Goal: Transaction & Acquisition: Purchase product/service

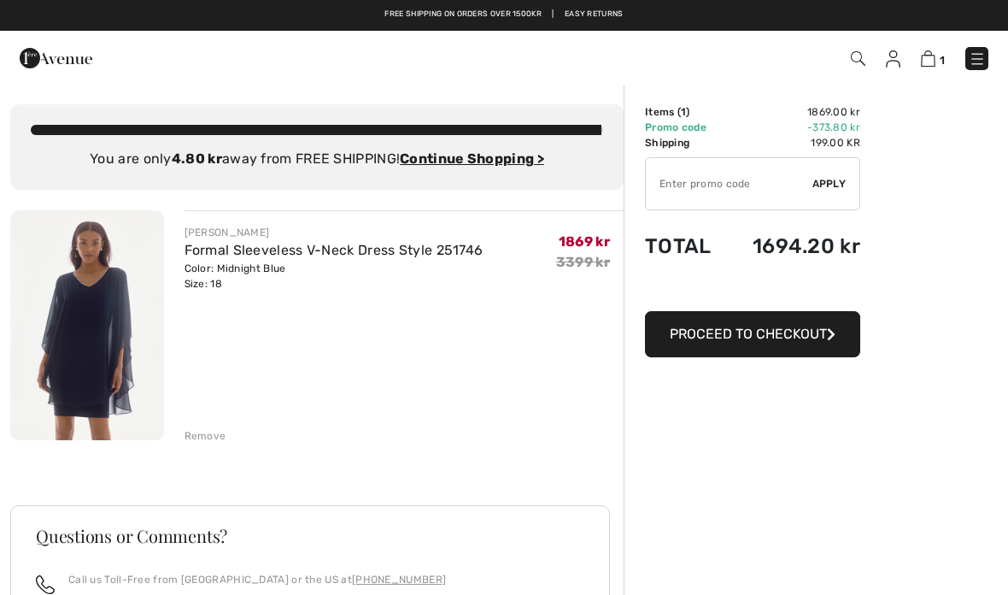
click at [973, 60] on img at bounding box center [977, 58] width 17 height 17
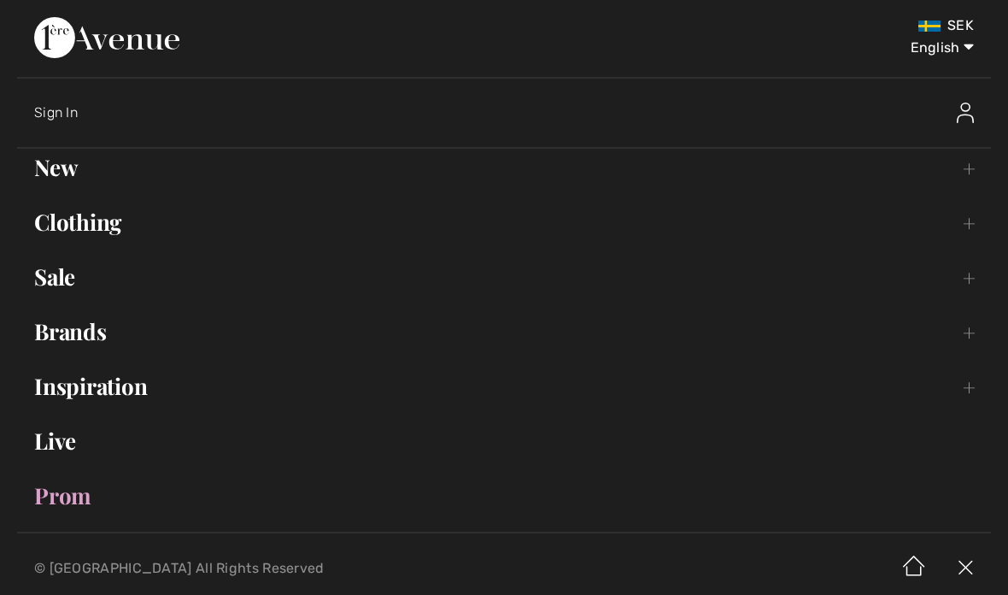
click at [70, 279] on link "Sale Toggle submenu" at bounding box center [504, 277] width 974 height 38
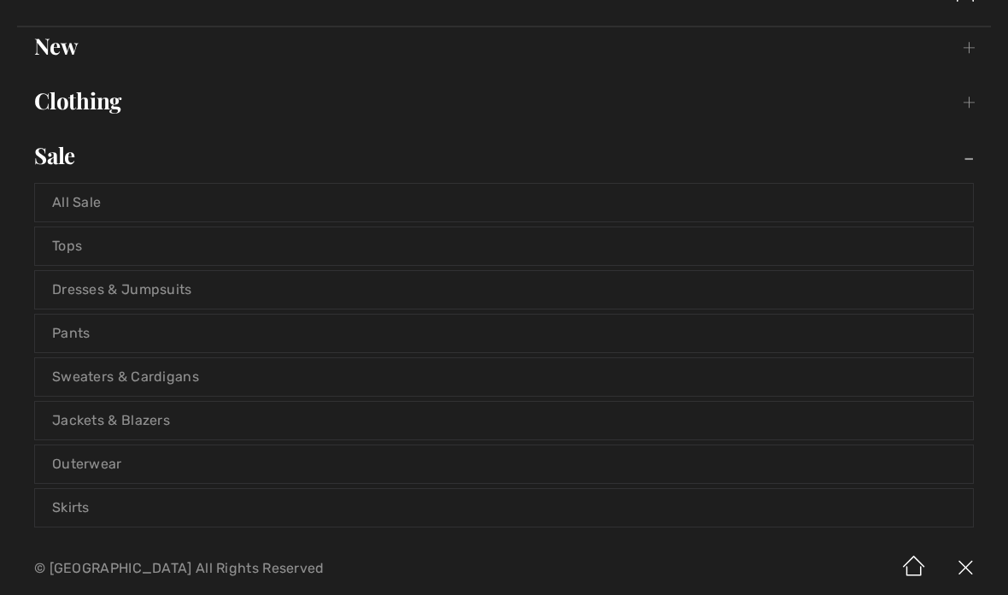
scroll to position [113, 0]
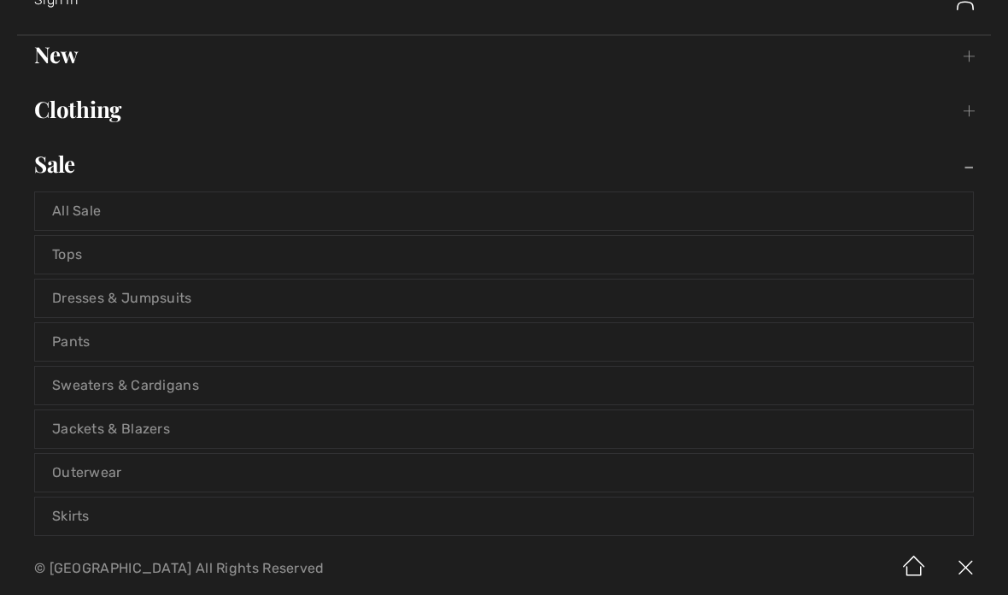
click at [73, 251] on link "Tops" at bounding box center [504, 255] width 938 height 38
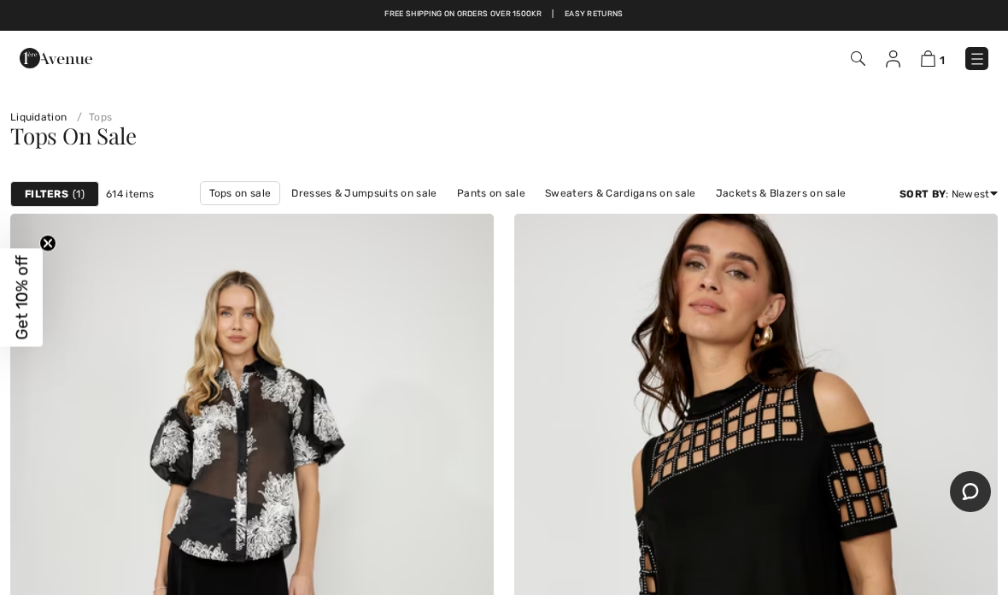
click at [60, 187] on strong "Filters" at bounding box center [47, 193] width 44 height 15
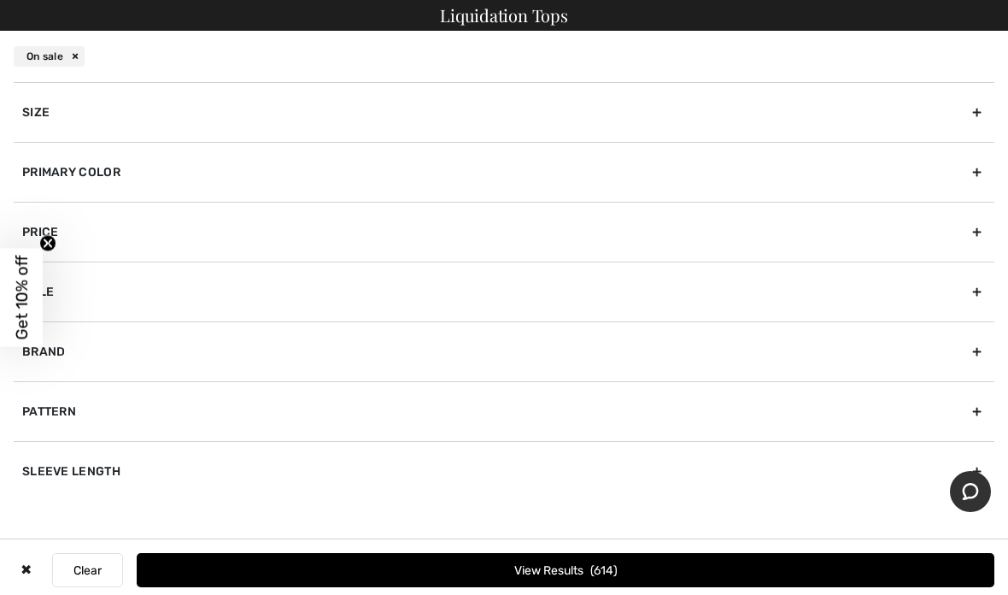
click at [970, 356] on div "Brand" at bounding box center [504, 351] width 981 height 60
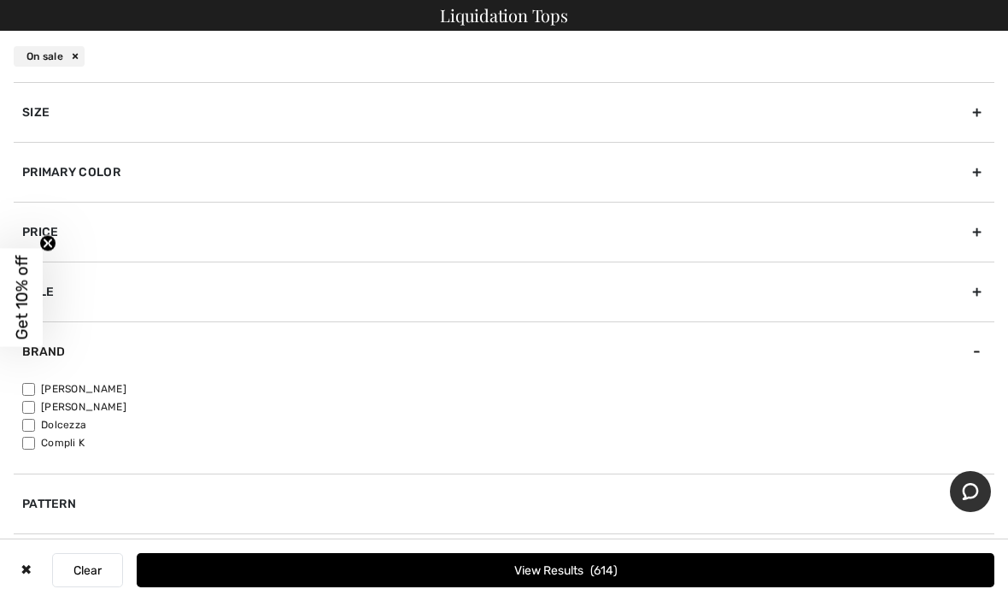
click at [106, 384] on label "[PERSON_NAME]" at bounding box center [508, 388] width 973 height 15
click at [35, 384] on input"] "[PERSON_NAME]" at bounding box center [28, 389] width 13 height 13
checkbox input"] "true"
click at [85, 407] on label "[PERSON_NAME]" at bounding box center [508, 406] width 973 height 15
click at [35, 407] on input"] "[PERSON_NAME]" at bounding box center [28, 407] width 13 height 13
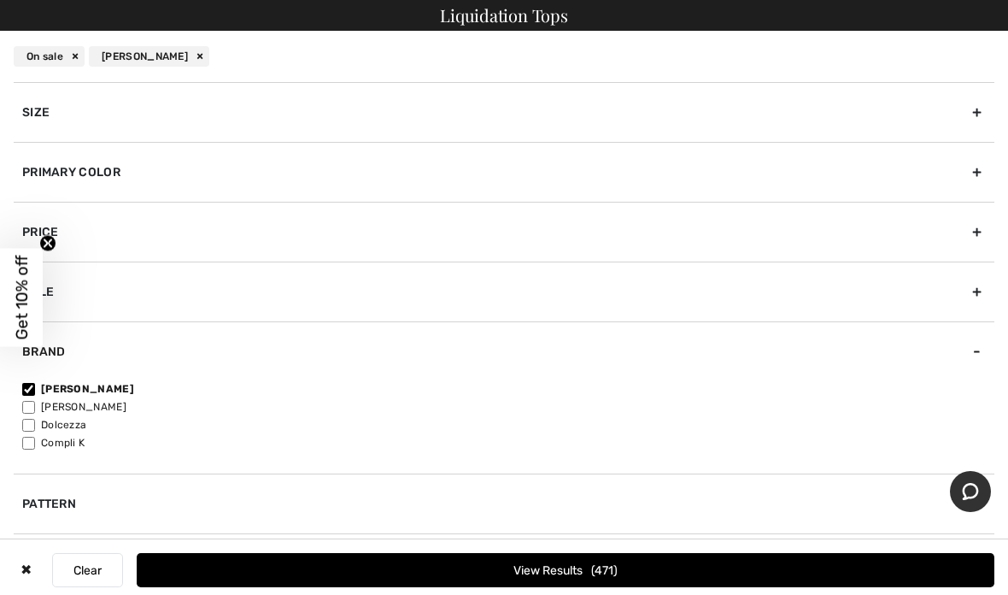
checkbox input"] "true"
click at [749, 566] on button "View Results 604" at bounding box center [566, 570] width 858 height 34
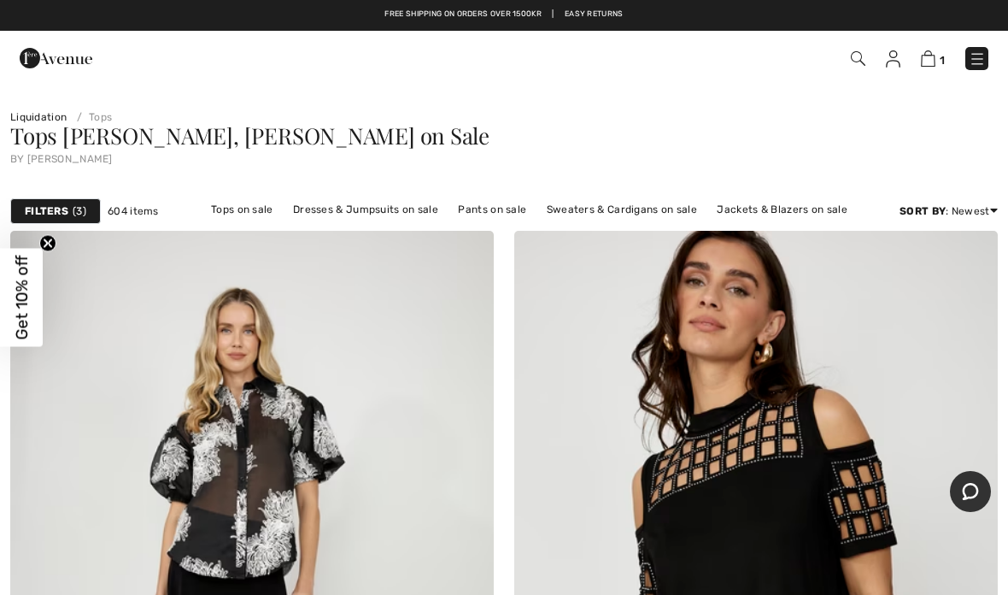
click at [51, 215] on strong "Filters" at bounding box center [47, 210] width 44 height 15
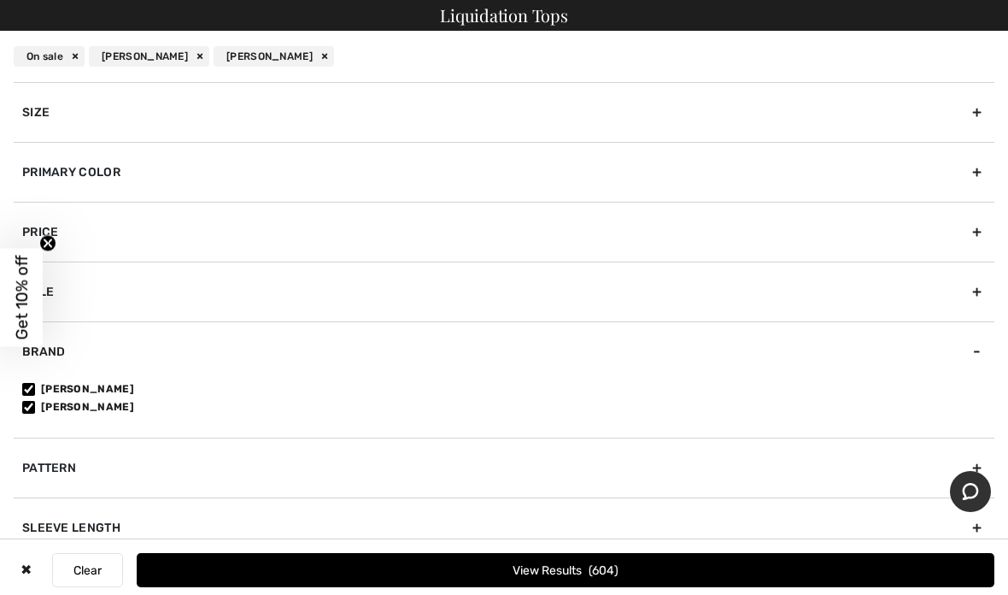
click at [983, 113] on div "Size" at bounding box center [504, 112] width 981 height 60
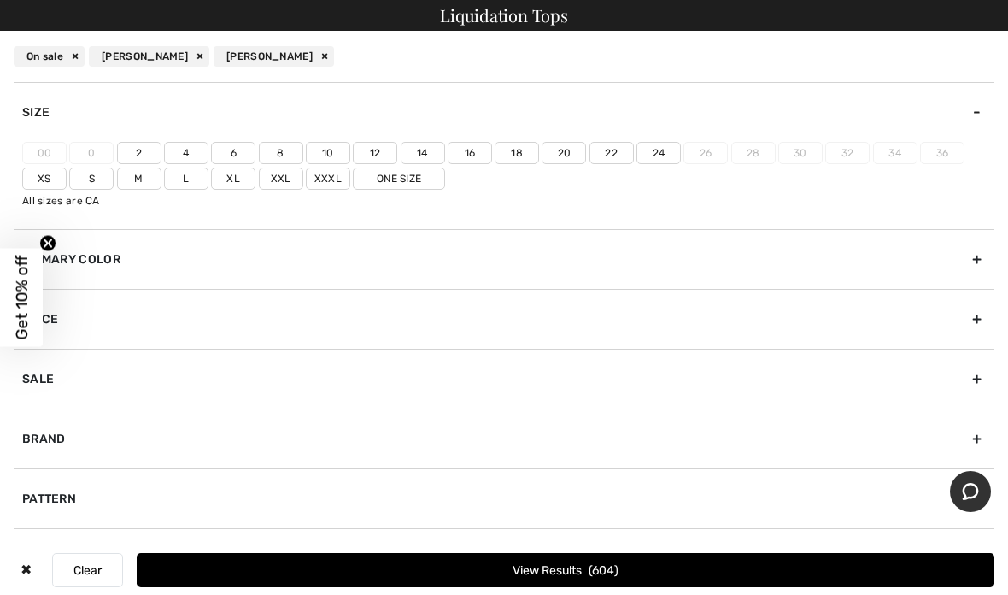
click at [522, 157] on label "18" at bounding box center [517, 153] width 44 height 22
click at [0, 0] on input"] "18" at bounding box center [0, 0] width 0 height 0
click at [291, 180] on label "Xxl" at bounding box center [281, 178] width 44 height 22
click at [0, 0] on input"] "Xxl" at bounding box center [0, 0] width 0 height 0
click at [702, 559] on button "View Results 127" at bounding box center [566, 570] width 858 height 34
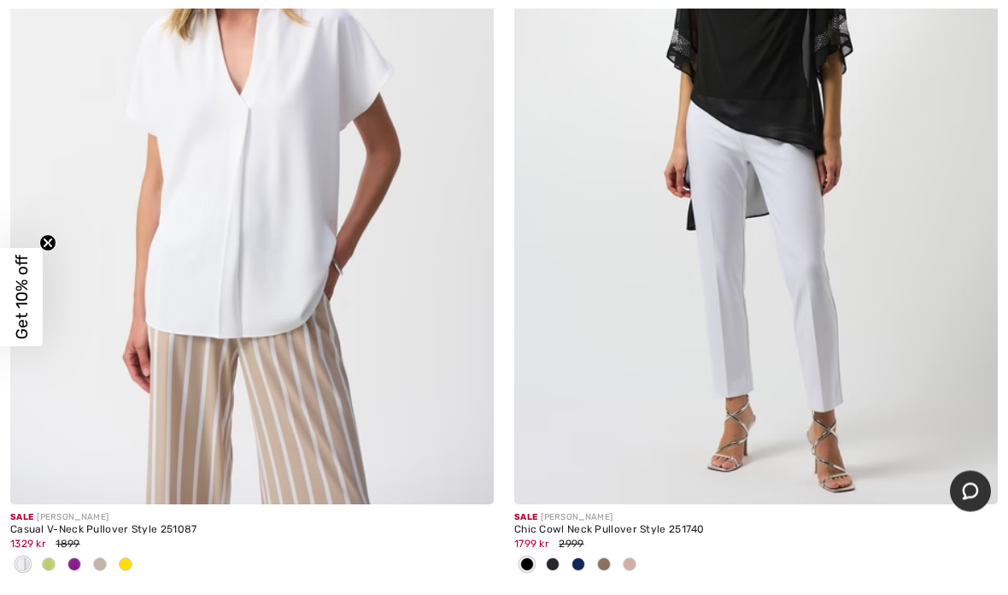
scroll to position [14658, 0]
click at [295, 325] on img at bounding box center [252, 142] width 484 height 726
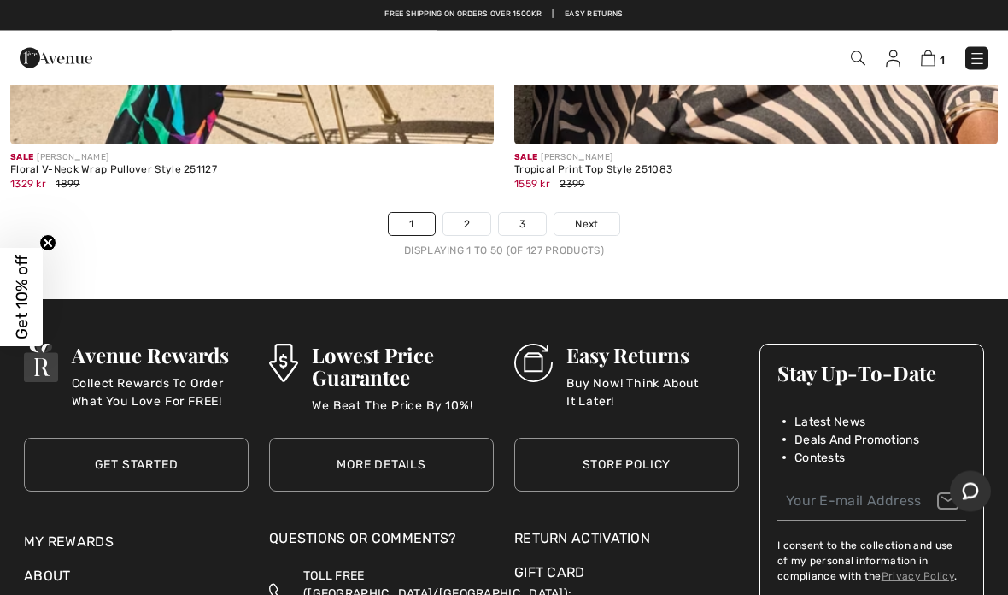
scroll to position [21039, 0]
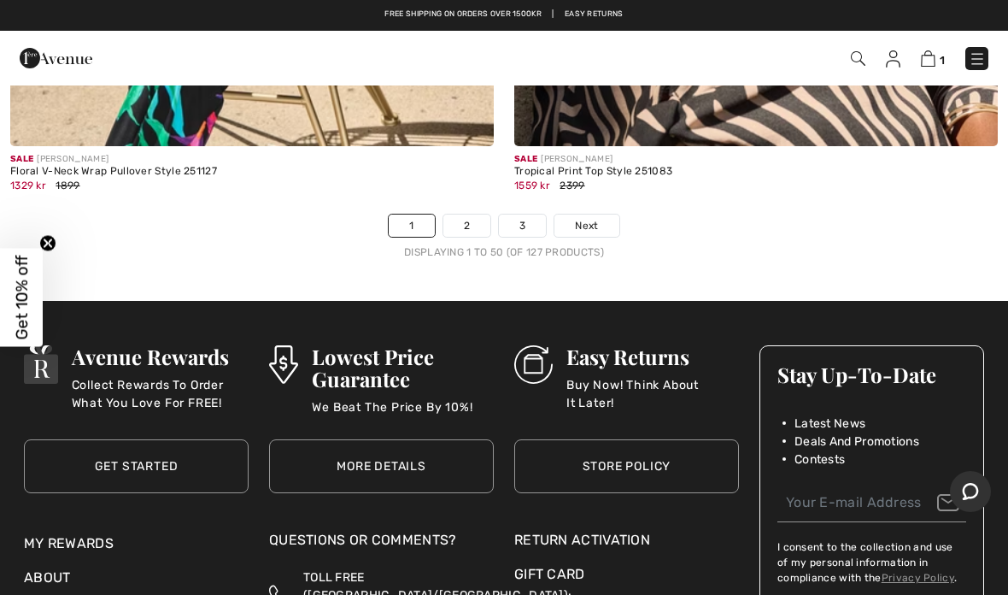
click at [470, 215] on link "2" at bounding box center [467, 226] width 47 height 22
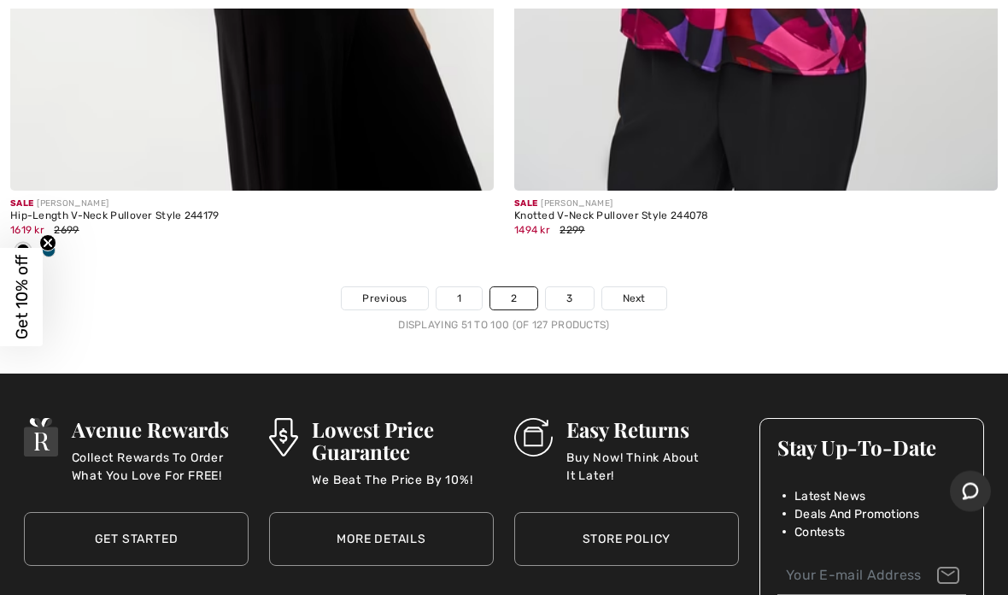
scroll to position [21051, 0]
click at [571, 287] on link "3" at bounding box center [569, 298] width 47 height 22
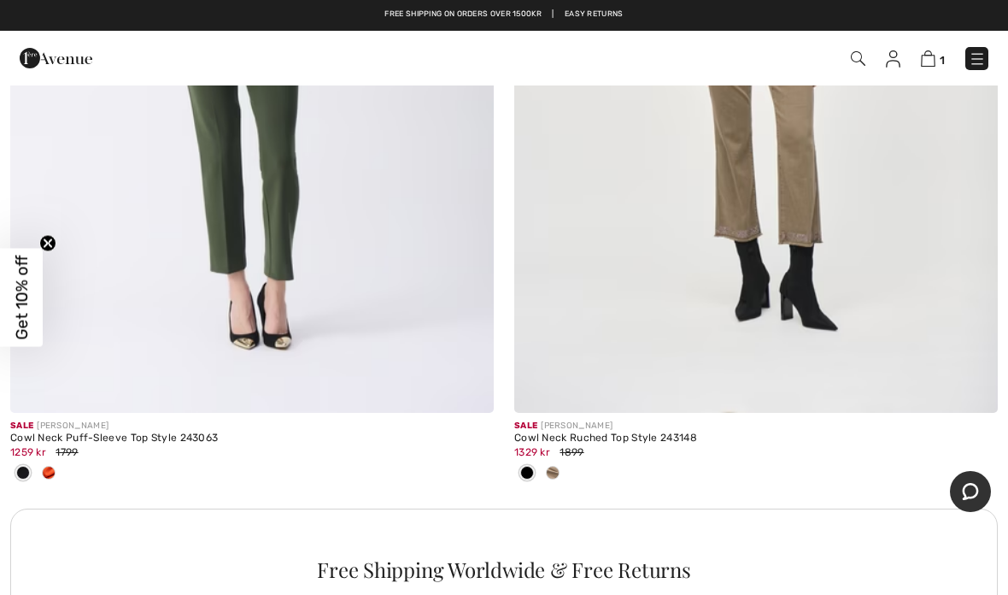
scroll to position [4537, 0]
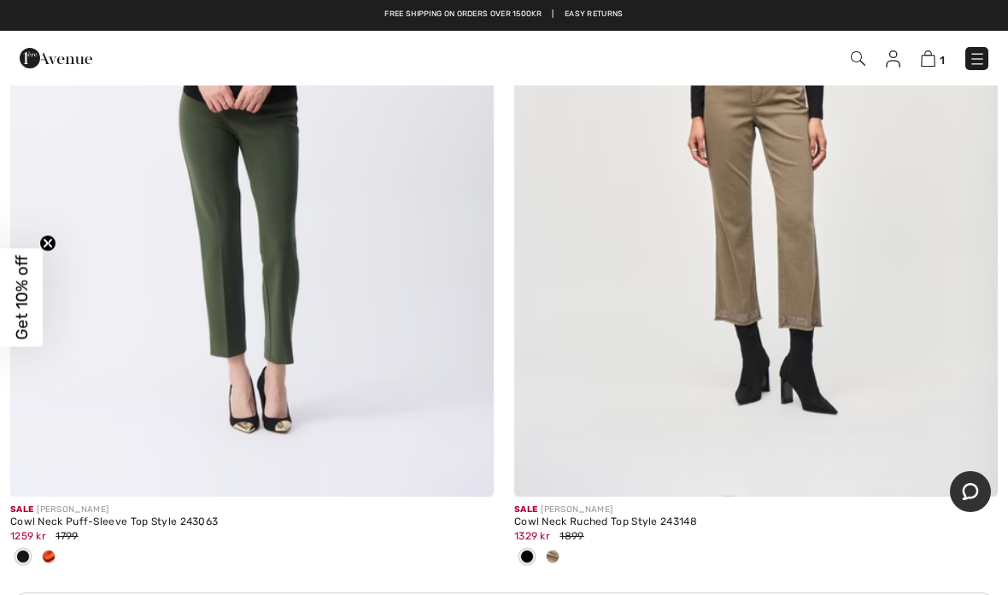
click at [987, 52] on link at bounding box center [977, 58] width 23 height 23
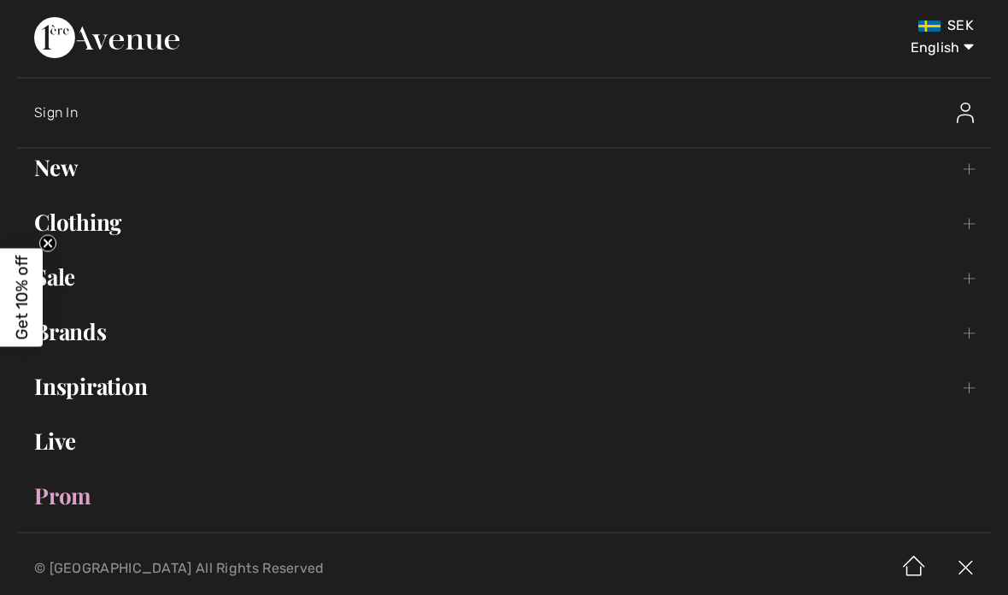
click at [74, 282] on link "Sale Toggle submenu" at bounding box center [504, 277] width 974 height 38
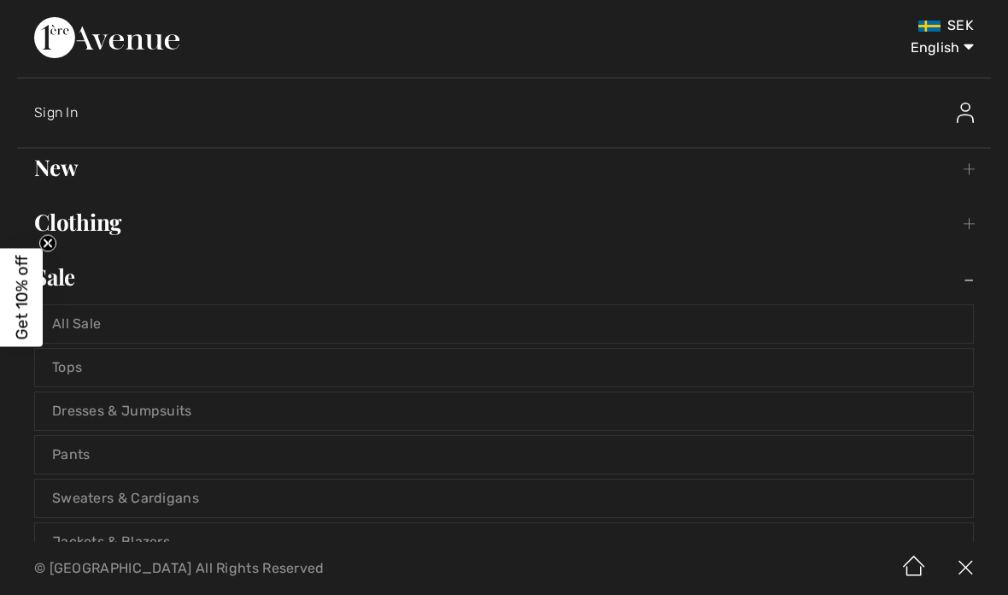
click at [91, 450] on link "Pants" at bounding box center [504, 455] width 938 height 38
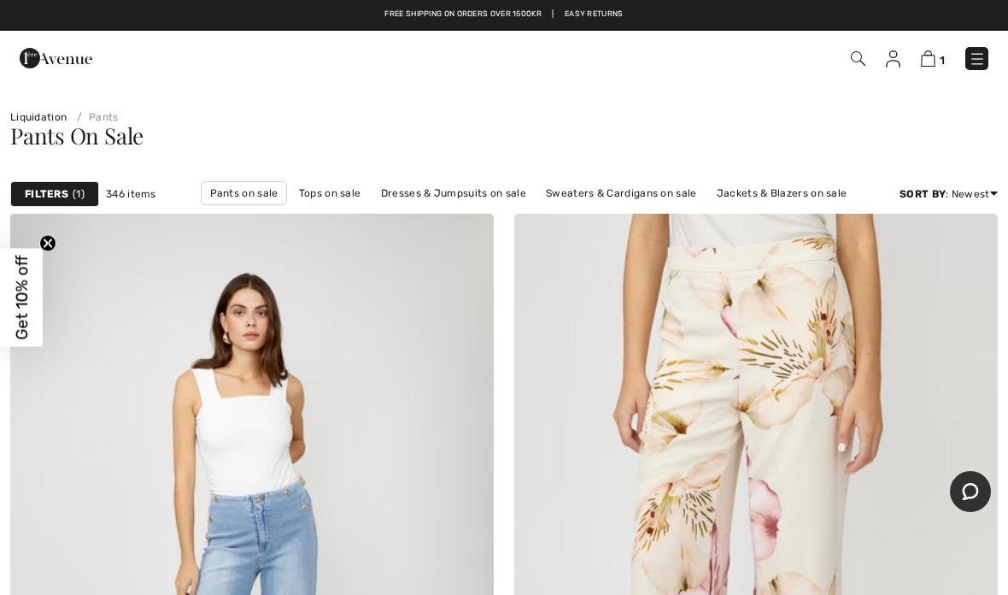
click at [70, 196] on div "Filters 1" at bounding box center [54, 194] width 89 height 26
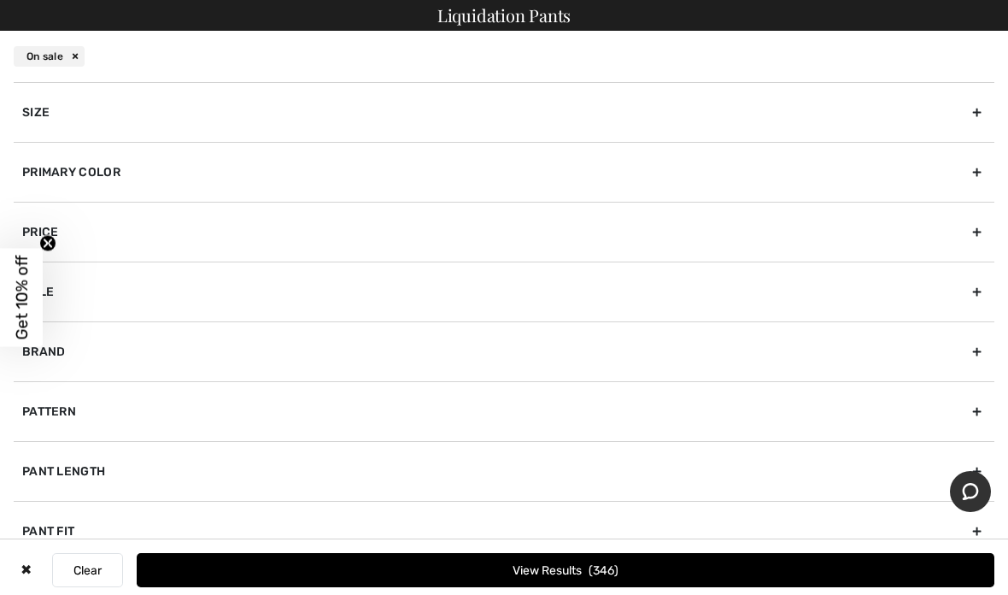
click at [978, 112] on div "Size" at bounding box center [504, 112] width 981 height 60
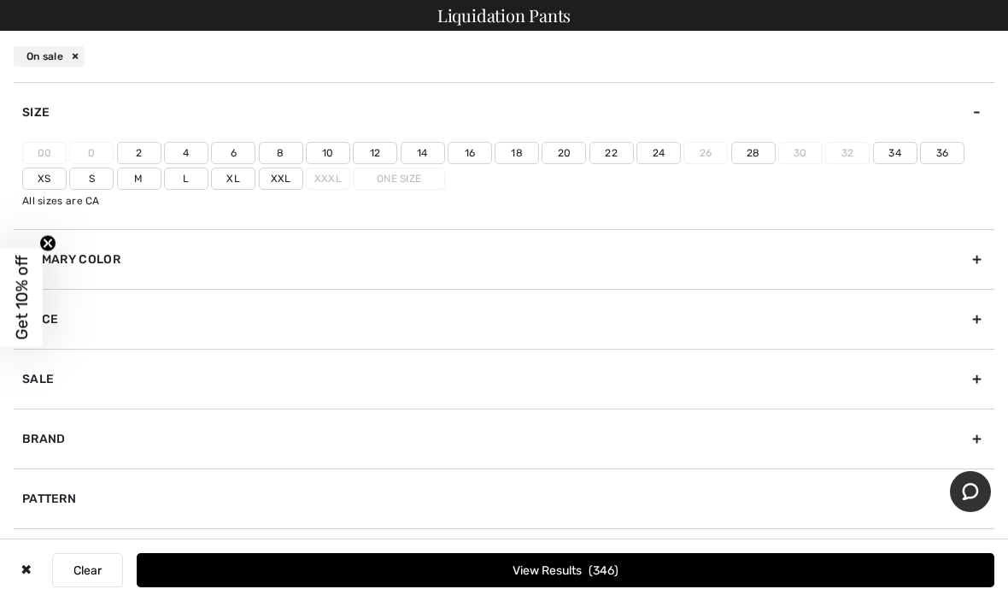
click at [524, 153] on label "18" at bounding box center [517, 153] width 44 height 22
click at [0, 0] on input"] "18" at bounding box center [0, 0] width 0 height 0
click at [289, 182] on label "Xxl" at bounding box center [281, 178] width 44 height 22
click at [0, 0] on input"] "Xxl" at bounding box center [0, 0] width 0 height 0
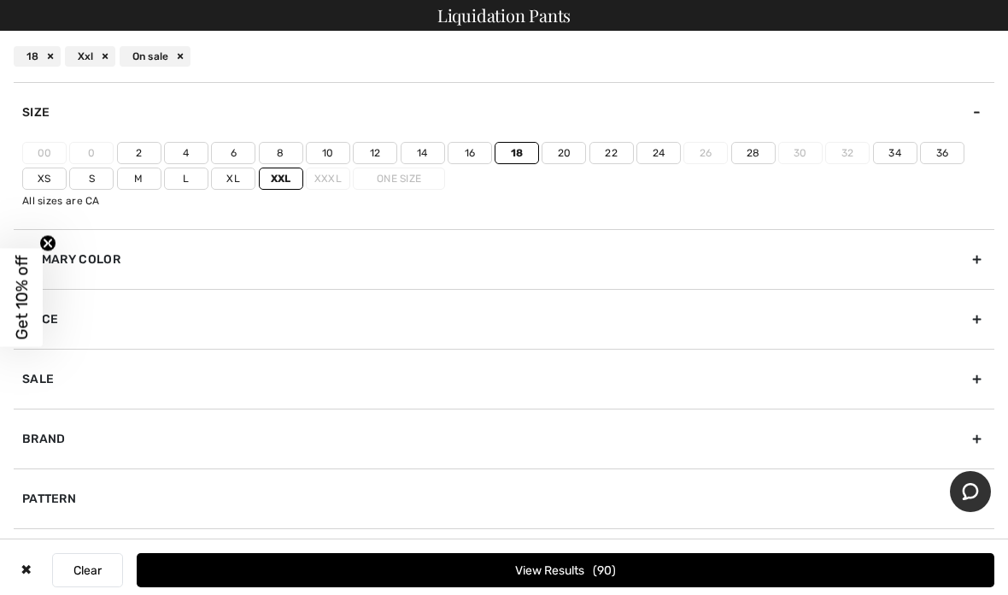
click at [967, 440] on div "Brand" at bounding box center [504, 438] width 981 height 60
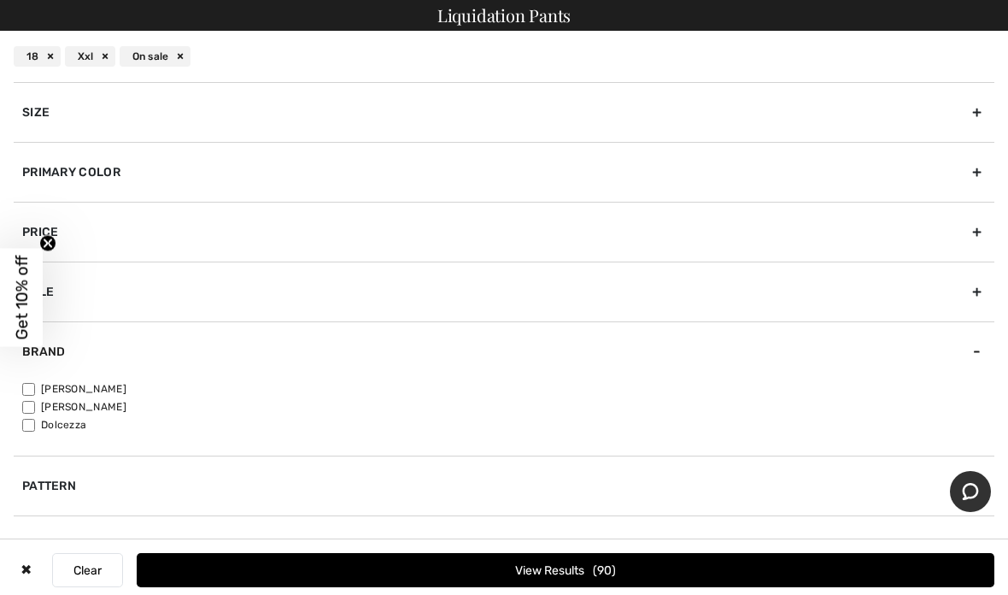
click at [106, 386] on label "[PERSON_NAME]" at bounding box center [508, 388] width 973 height 15
click at [35, 386] on input"] "[PERSON_NAME]" at bounding box center [28, 389] width 13 height 13
checkbox input"] "true"
click at [498, 566] on button "View Results 72" at bounding box center [566, 570] width 858 height 34
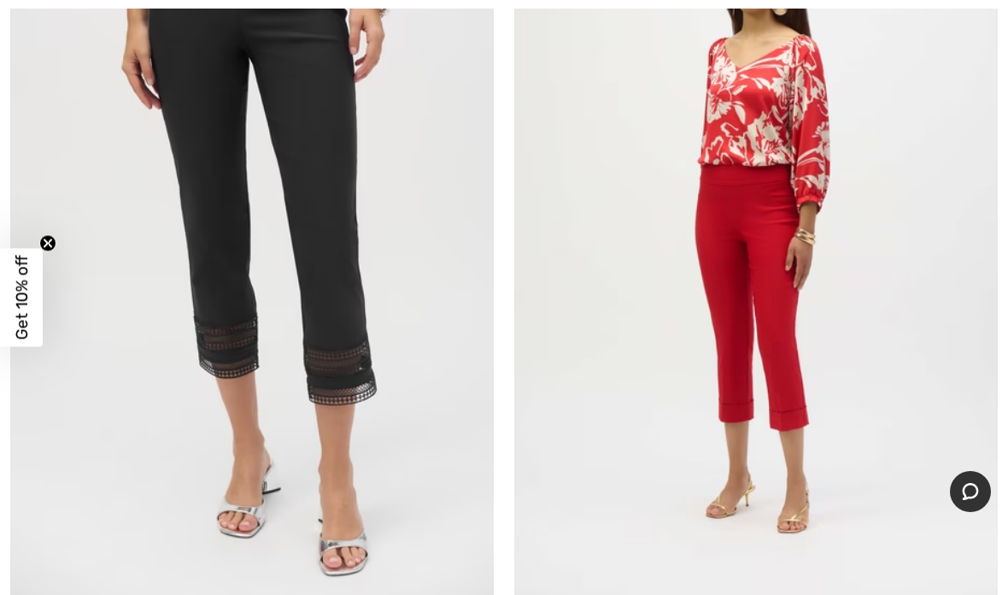
scroll to position [361, 0]
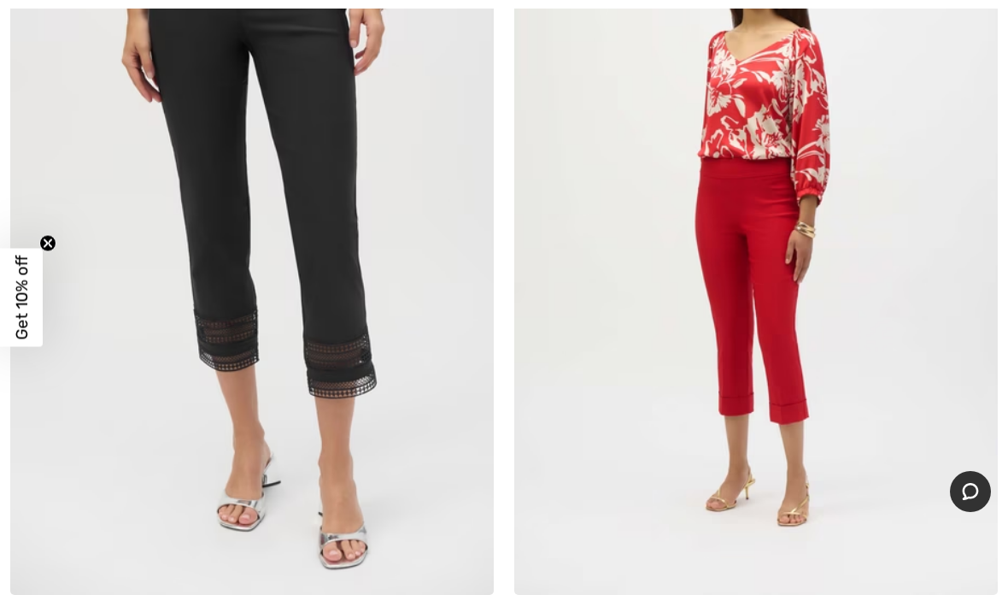
click at [366, 279] on img at bounding box center [252, 232] width 484 height 726
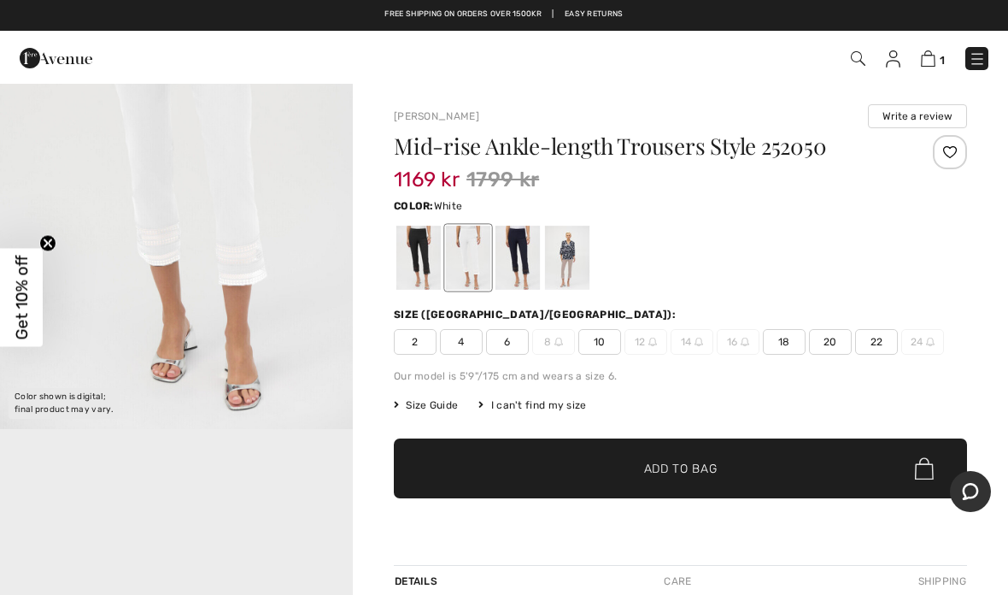
scroll to position [288, 0]
click at [266, 236] on img "1 / 1" at bounding box center [176, 164] width 353 height 529
click at [528, 255] on div at bounding box center [518, 258] width 44 height 64
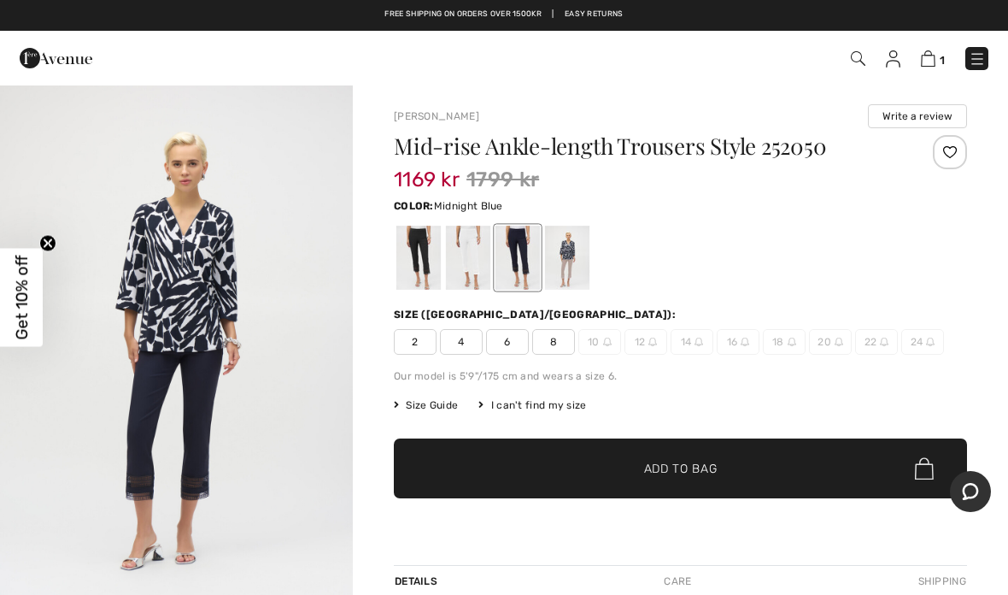
scroll to position [530, 0]
click at [245, 420] on img "2 / 5" at bounding box center [176, 348] width 353 height 529
click at [427, 405] on span "Size Guide" at bounding box center [426, 404] width 64 height 15
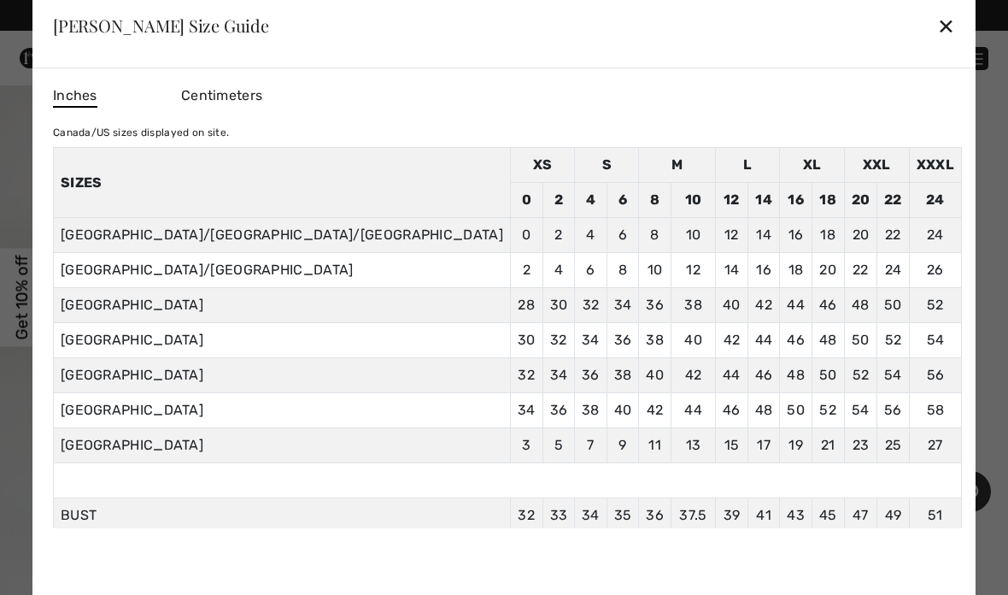
click at [812, 309] on td "46" at bounding box center [828, 305] width 32 height 35
click at [937, 29] on div "✕" at bounding box center [946, 26] width 18 height 36
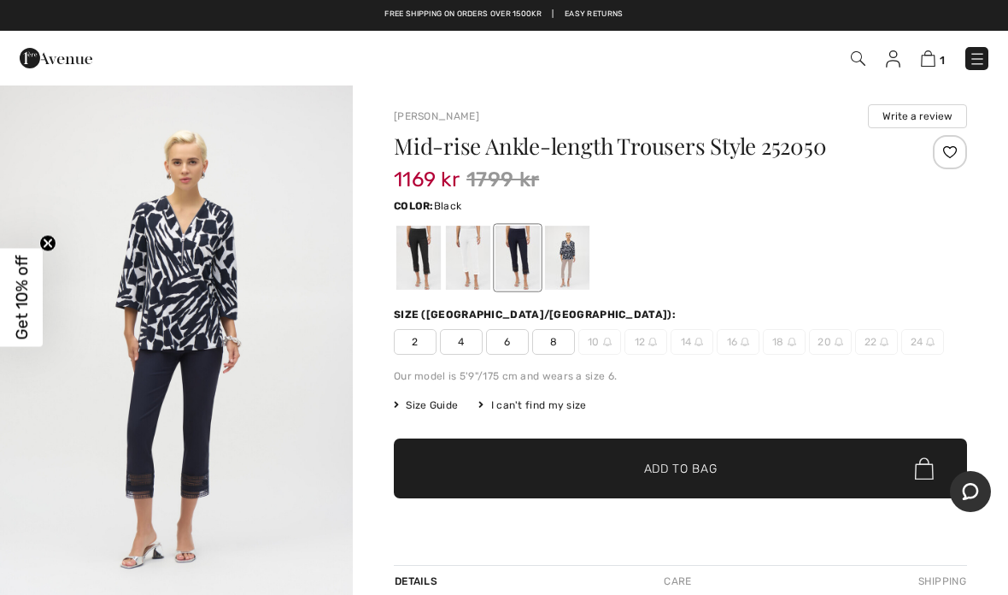
click at [424, 266] on div at bounding box center [419, 258] width 44 height 64
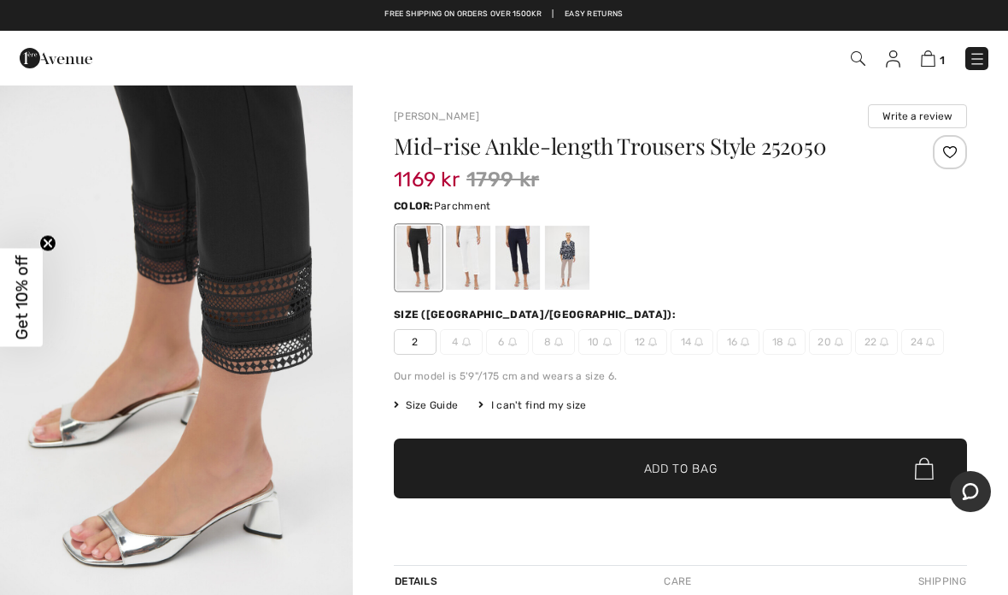
click at [573, 270] on div at bounding box center [567, 258] width 44 height 64
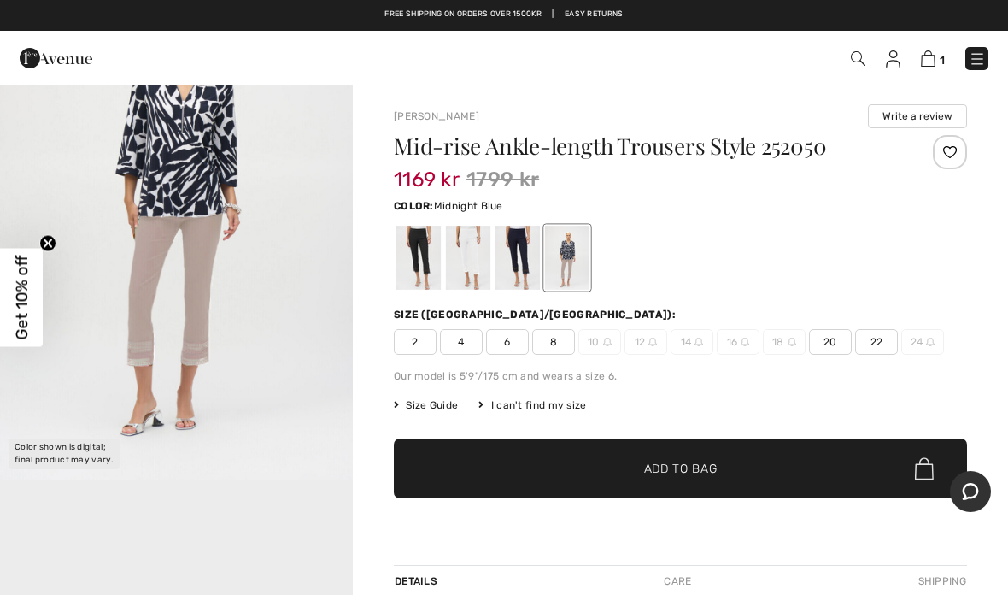
click at [520, 260] on div at bounding box center [518, 258] width 44 height 64
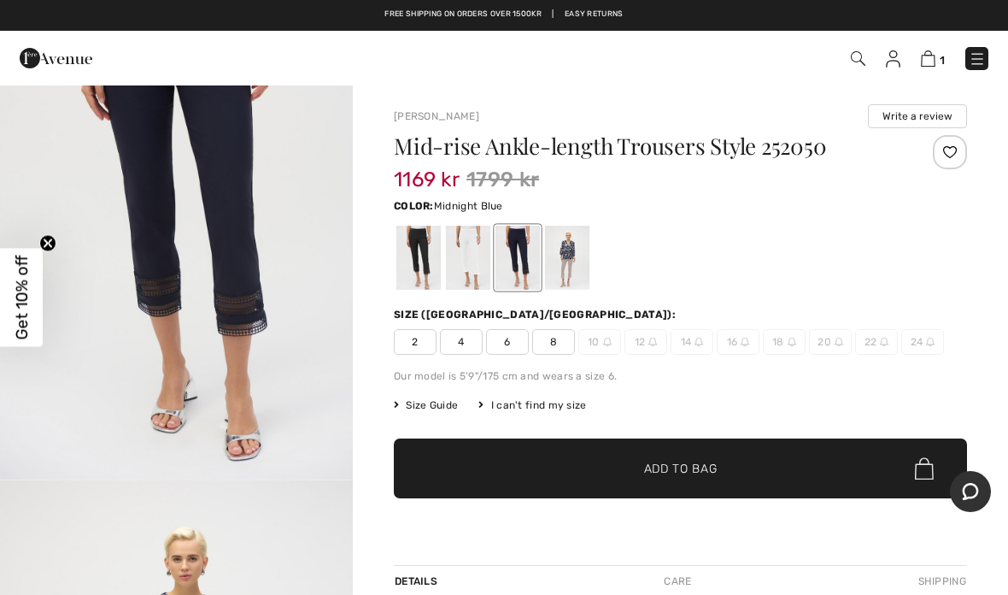
scroll to position [0, 0]
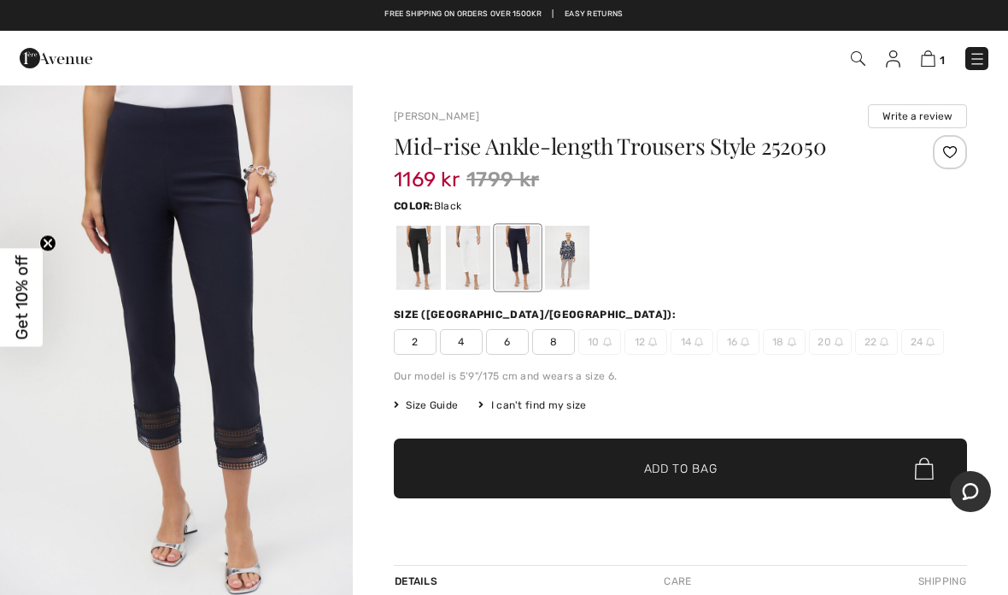
click at [421, 267] on div at bounding box center [419, 258] width 44 height 64
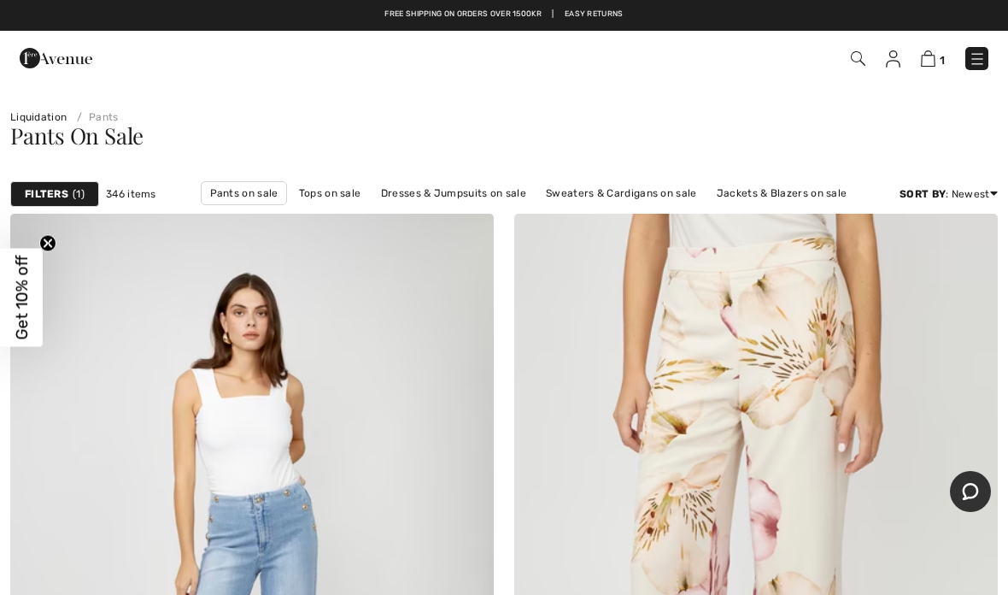
click at [62, 191] on strong "Filters" at bounding box center [47, 193] width 44 height 15
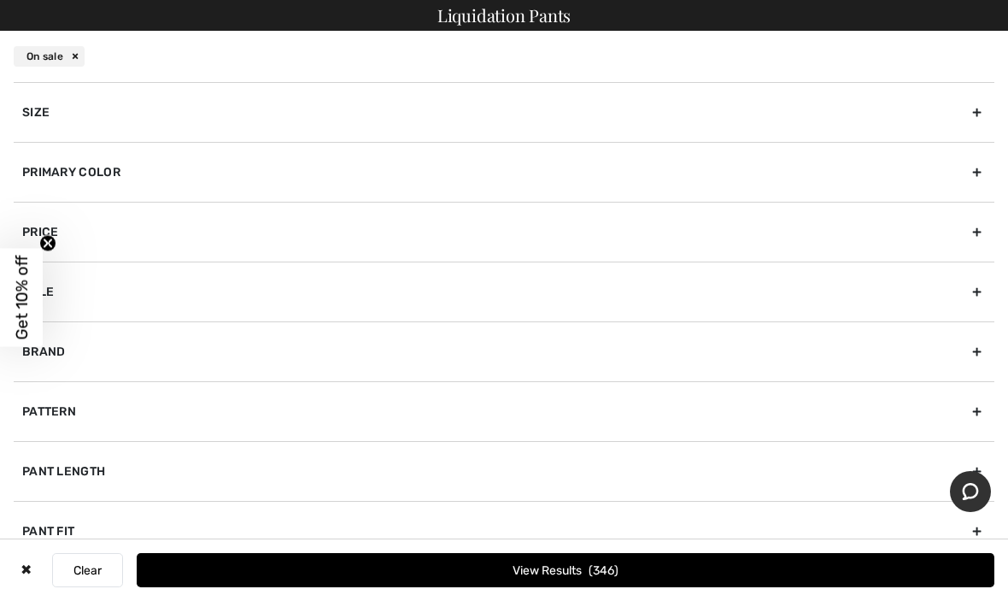
click at [975, 356] on div "Brand" at bounding box center [504, 351] width 981 height 60
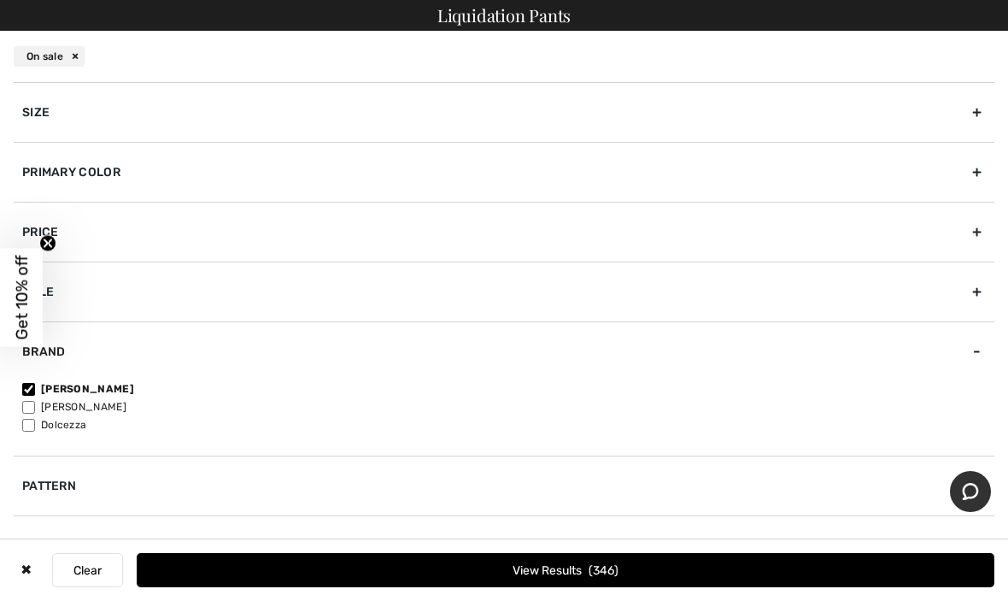
click at [967, 112] on div "Size" at bounding box center [504, 112] width 981 height 60
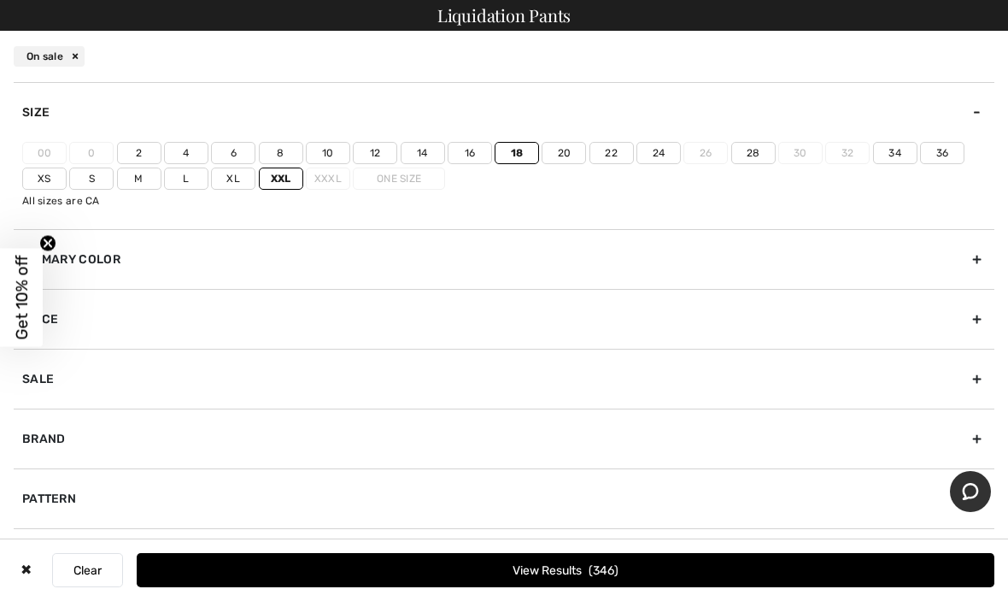
click at [231, 187] on label "Xl" at bounding box center [233, 178] width 44 height 22
click at [0, 0] on input"] "Xl" at bounding box center [0, 0] width 0 height 0
click at [278, 187] on label "Xxl" at bounding box center [281, 178] width 44 height 22
click at [0, 0] on input"] "Xxl" at bounding box center [0, 0] width 0 height 0
click at [433, 566] on button "View Results 72" at bounding box center [566, 570] width 858 height 34
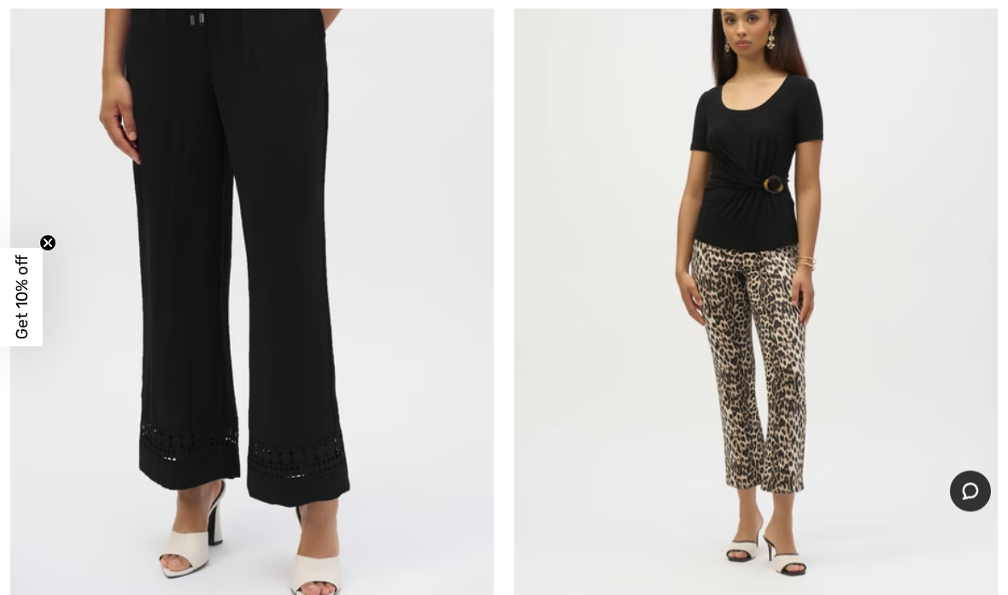
scroll to position [2755, 0]
click at [299, 414] on img at bounding box center [252, 273] width 484 height 726
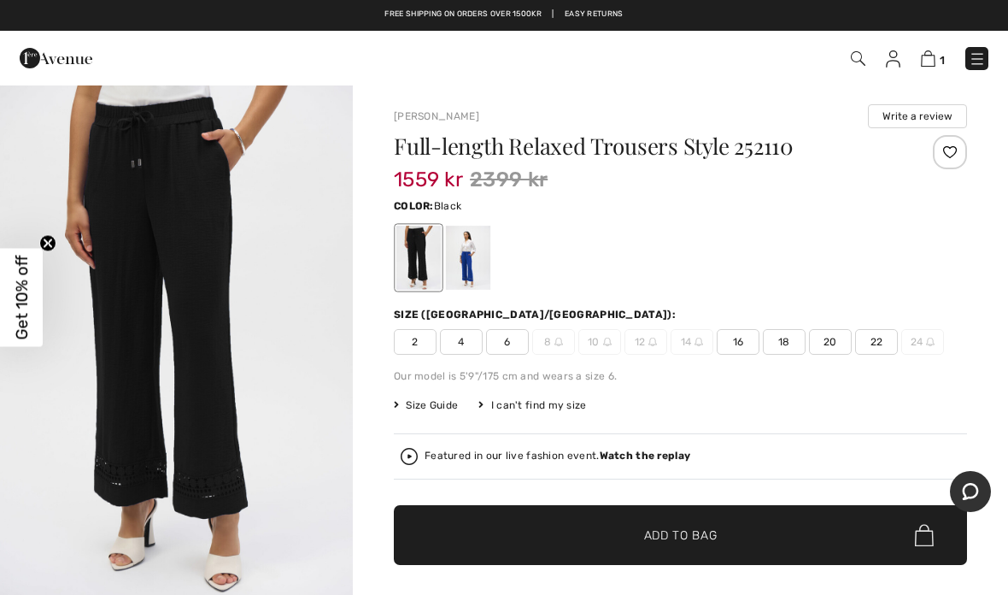
click at [473, 262] on div at bounding box center [468, 258] width 44 height 64
